Goal: Browse casually

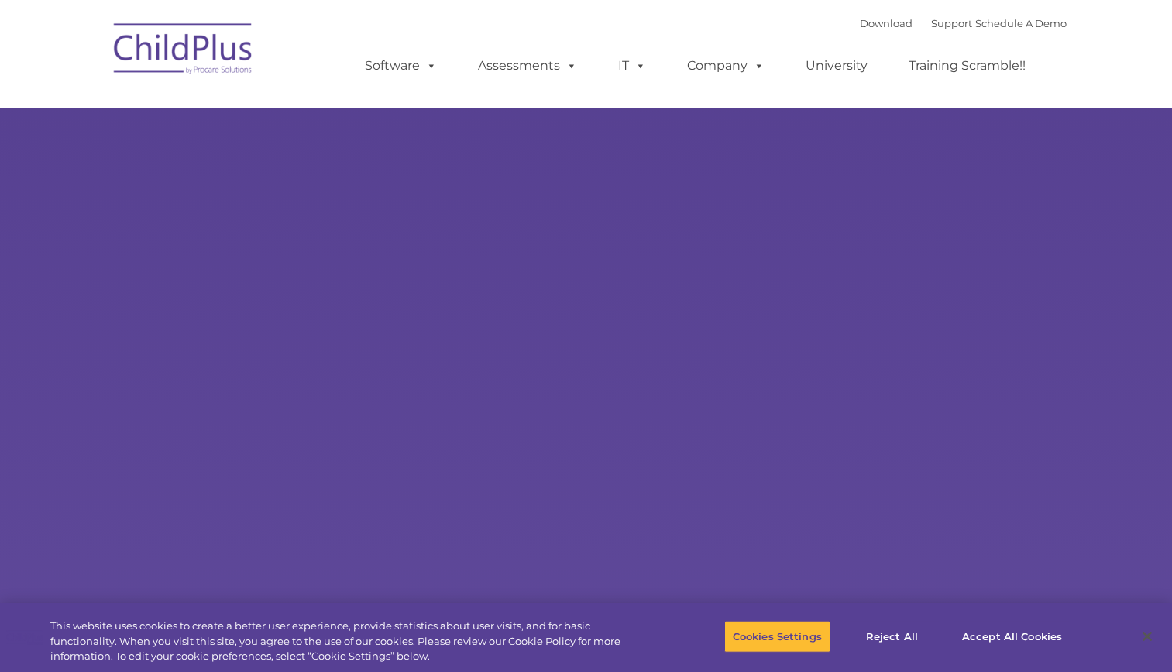
select select "MEDIUM"
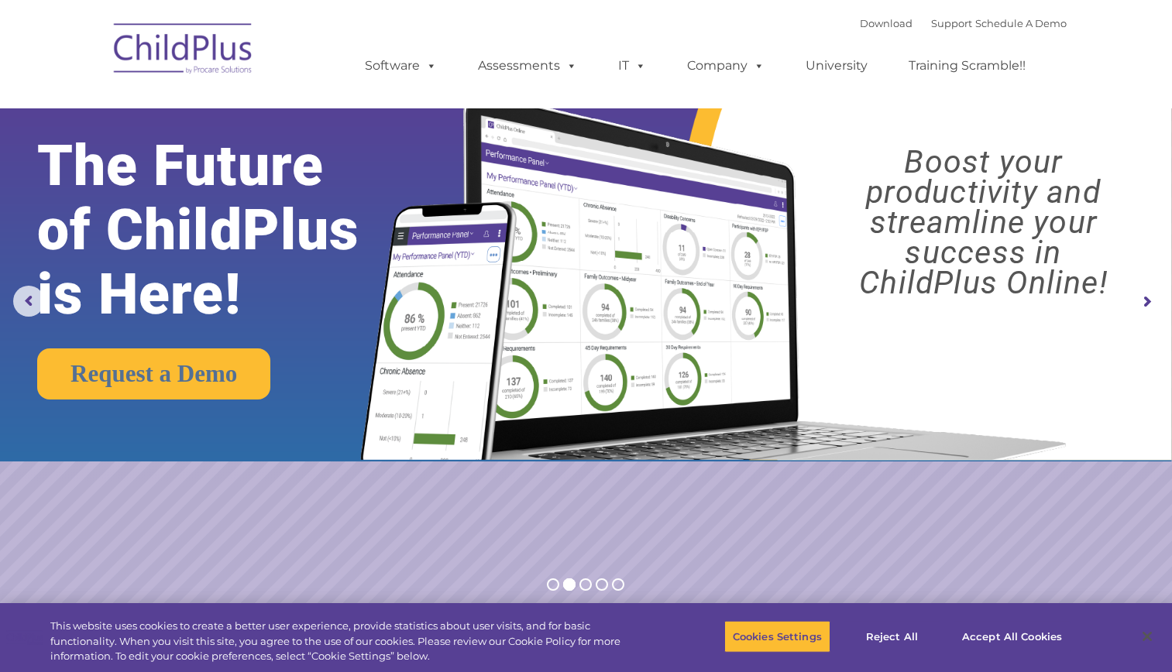
click at [741, 446] on img at bounding box center [709, 261] width 735 height 398
click at [561, 68] on span at bounding box center [568, 65] width 17 height 15
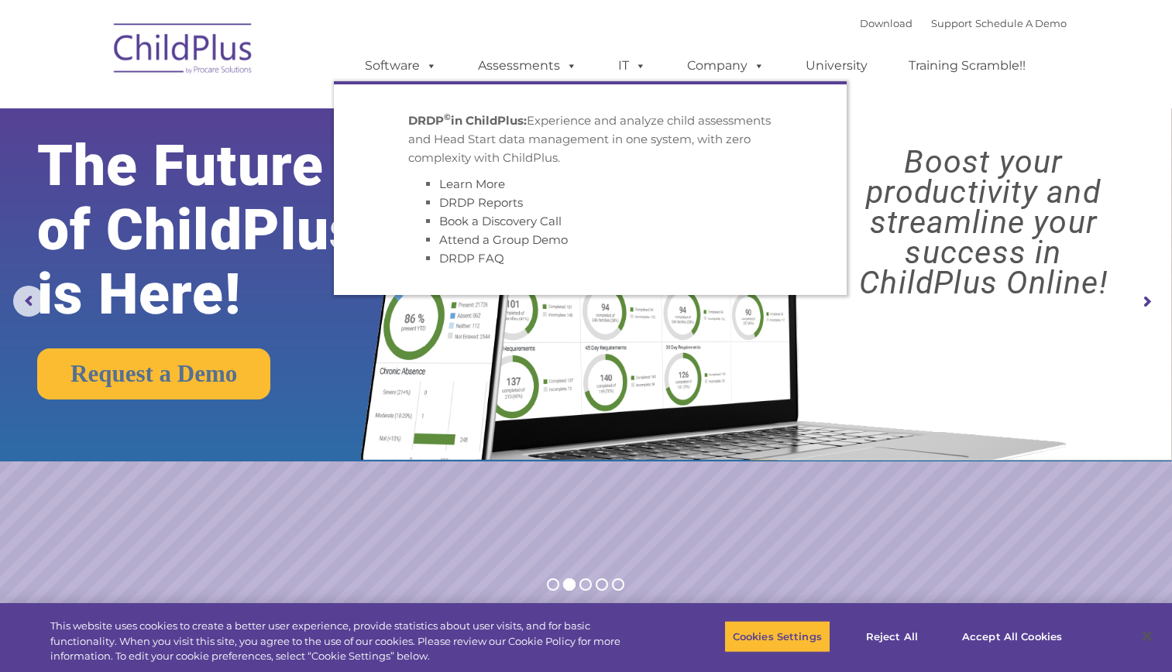
click at [1060, 357] on img at bounding box center [709, 261] width 735 height 398
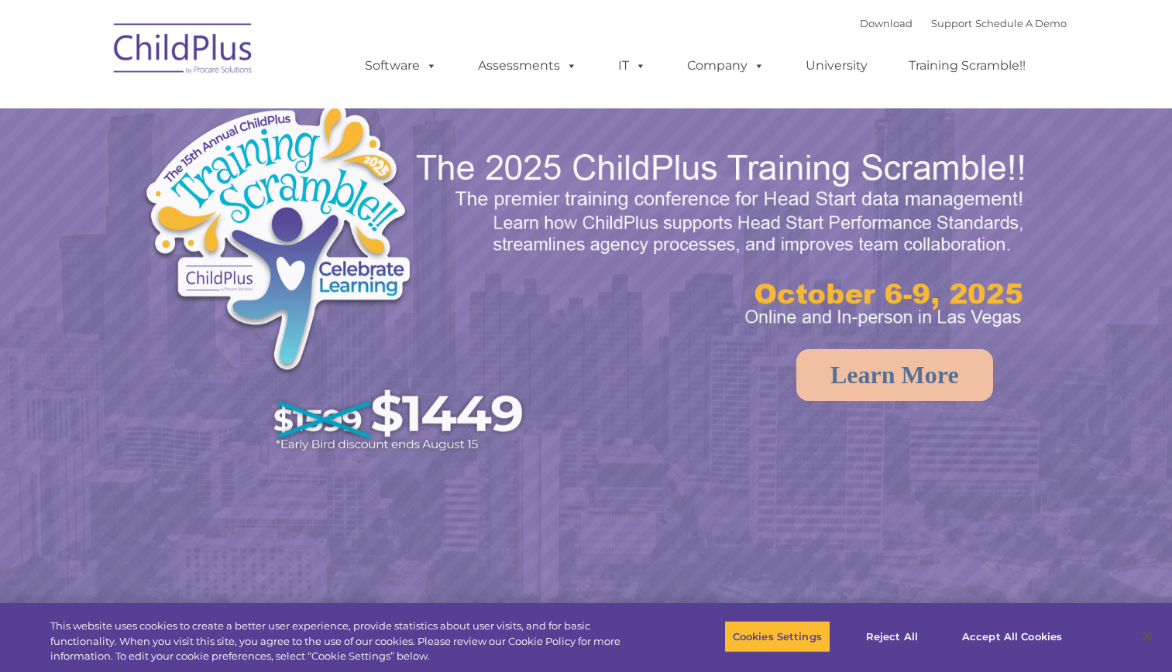
select select "MEDIUM"
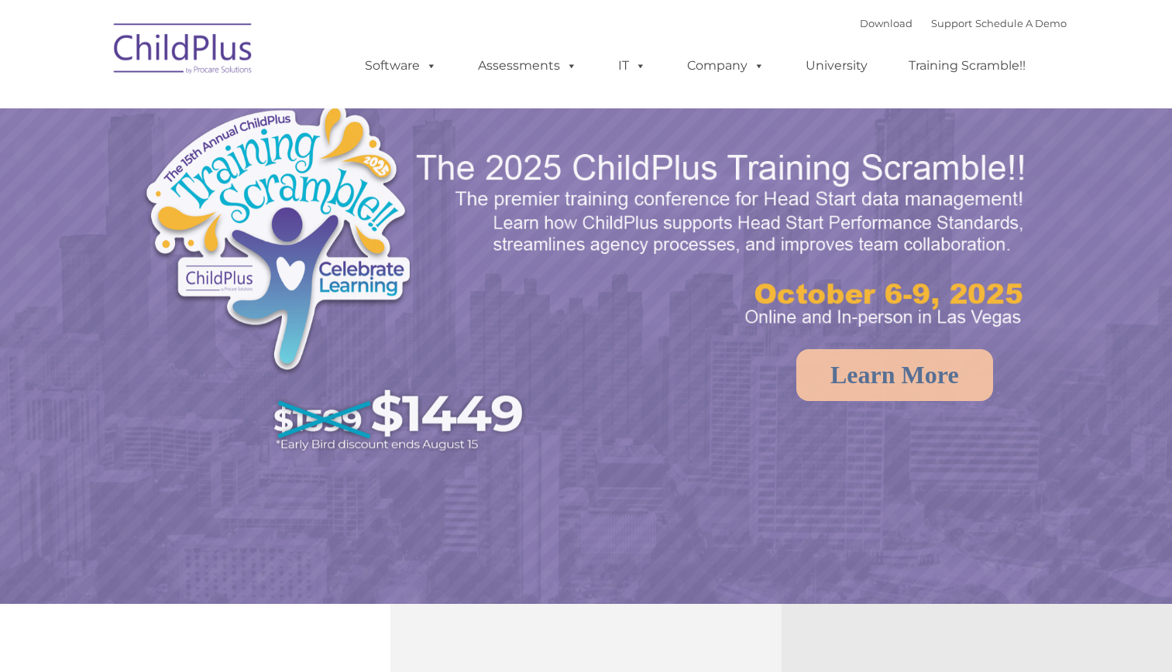
select select "MEDIUM"
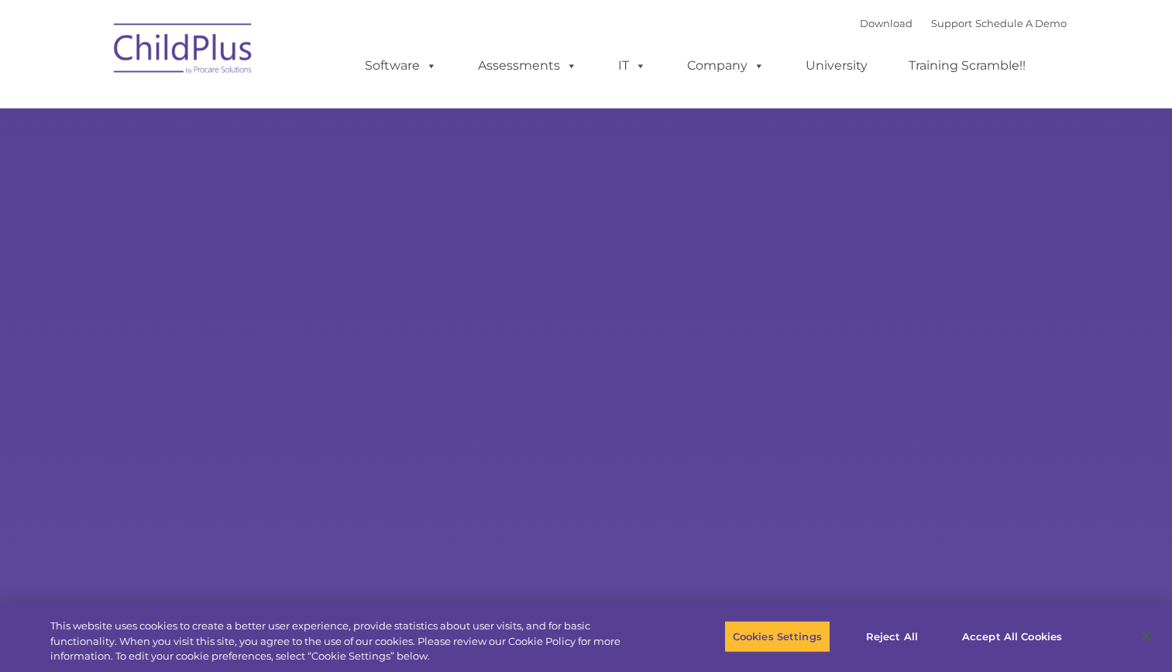
select select "MEDIUM"
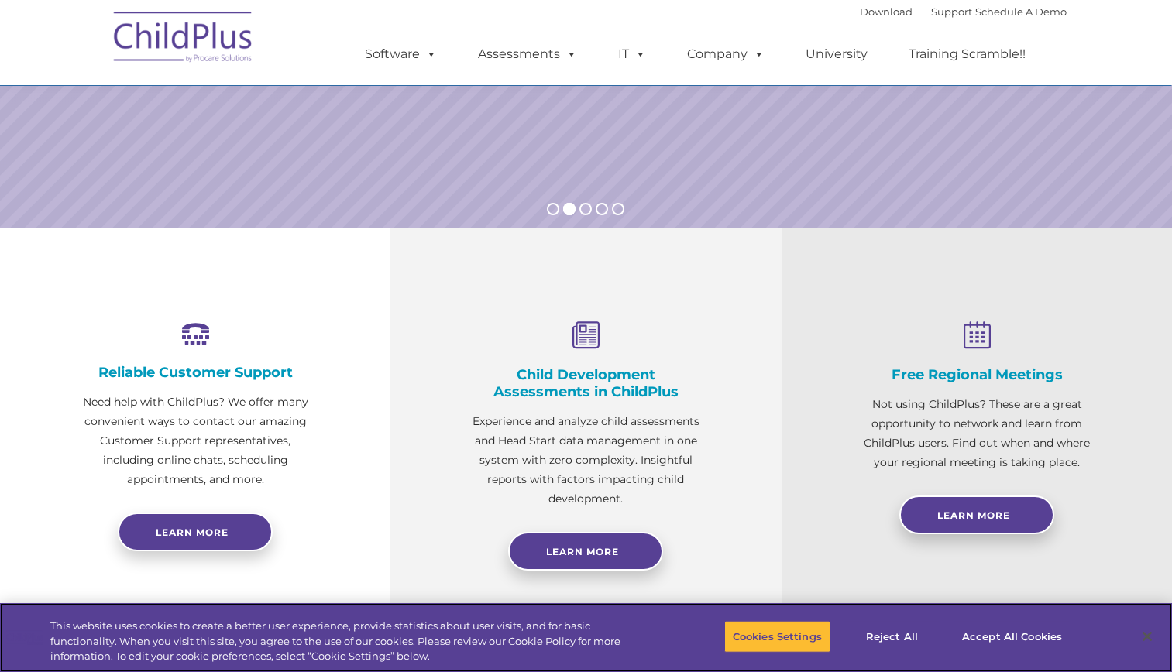
scroll to position [375, 0]
